Goal: Task Accomplishment & Management: Complete application form

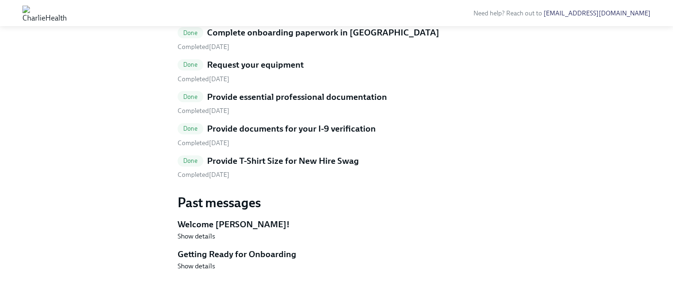
scroll to position [589, 0]
click at [290, 167] on h5 "Provide T-Shirt Size for New Hire Swag" at bounding box center [283, 161] width 152 height 12
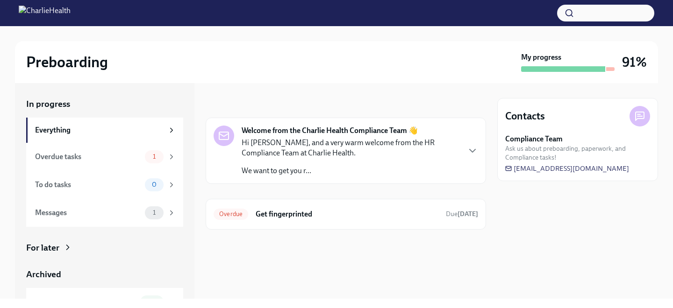
scroll to position [45, 0]
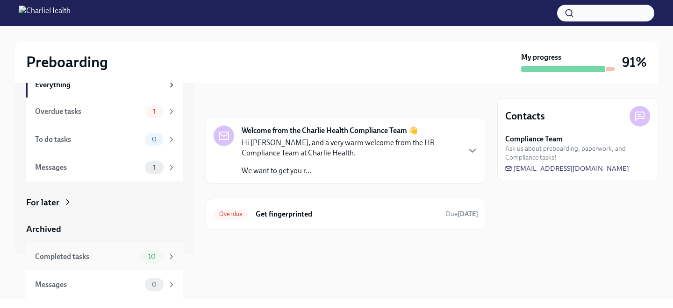
click at [131, 255] on div "Completed tasks" at bounding box center [85, 257] width 101 height 10
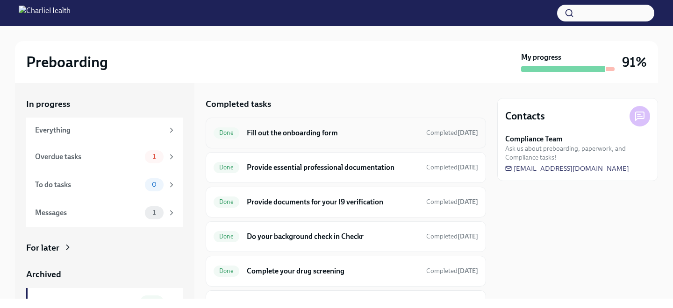
click at [280, 138] on div "Done Fill out the onboarding form Completed Aug 21st" at bounding box center [345, 133] width 264 height 15
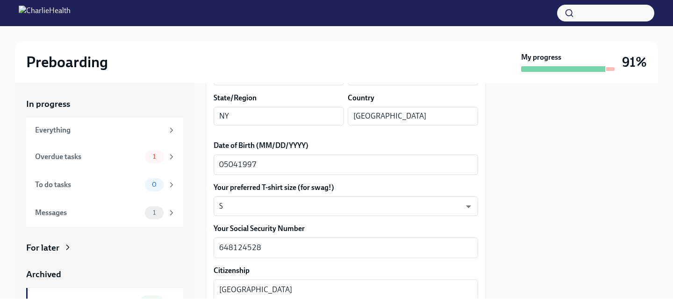
scroll to position [410, 0]
